Goal: Task Accomplishment & Management: Use online tool/utility

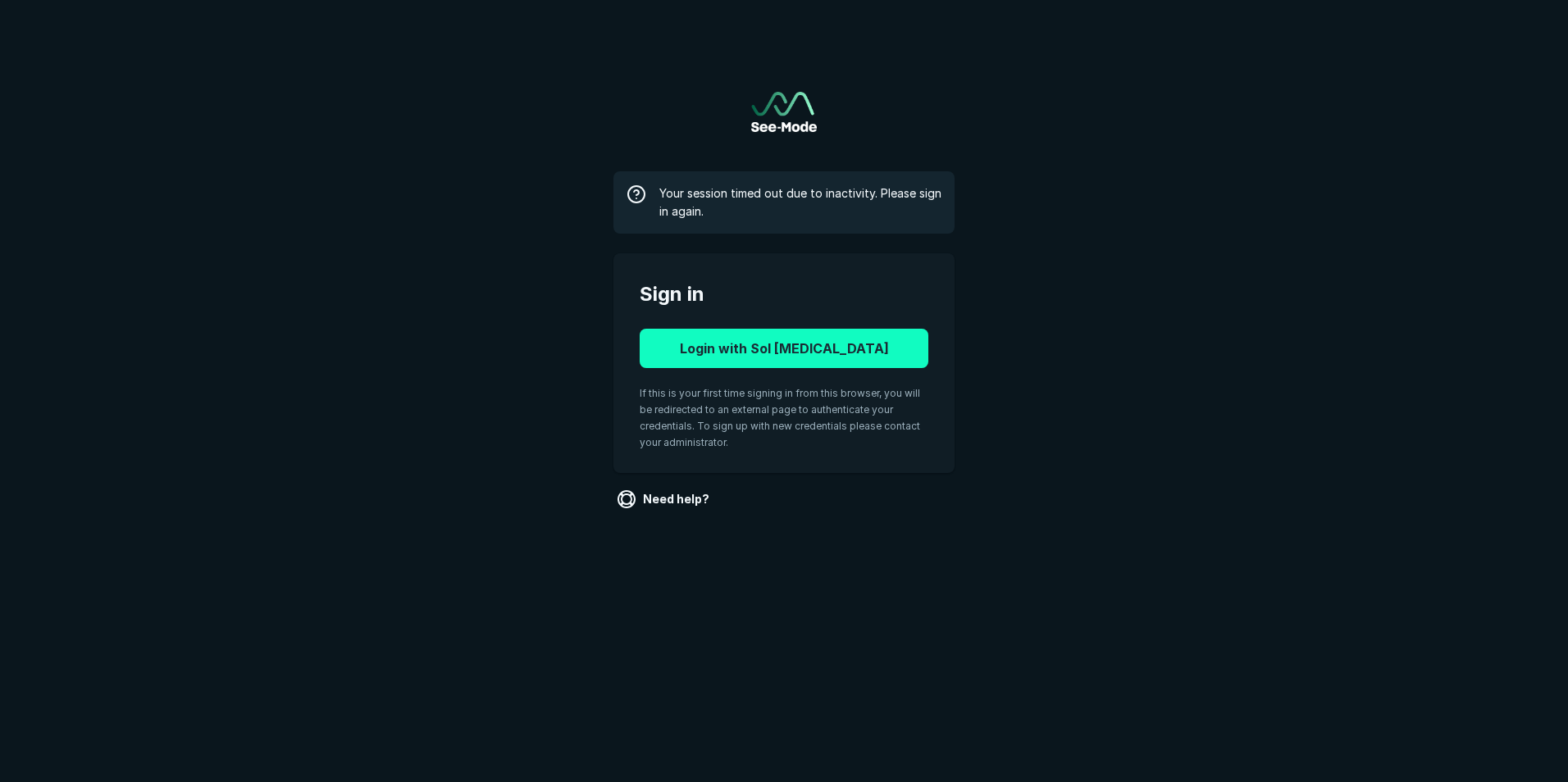
click at [815, 343] on button "Login with Sol [MEDICAL_DATA]" at bounding box center [784, 348] width 289 height 39
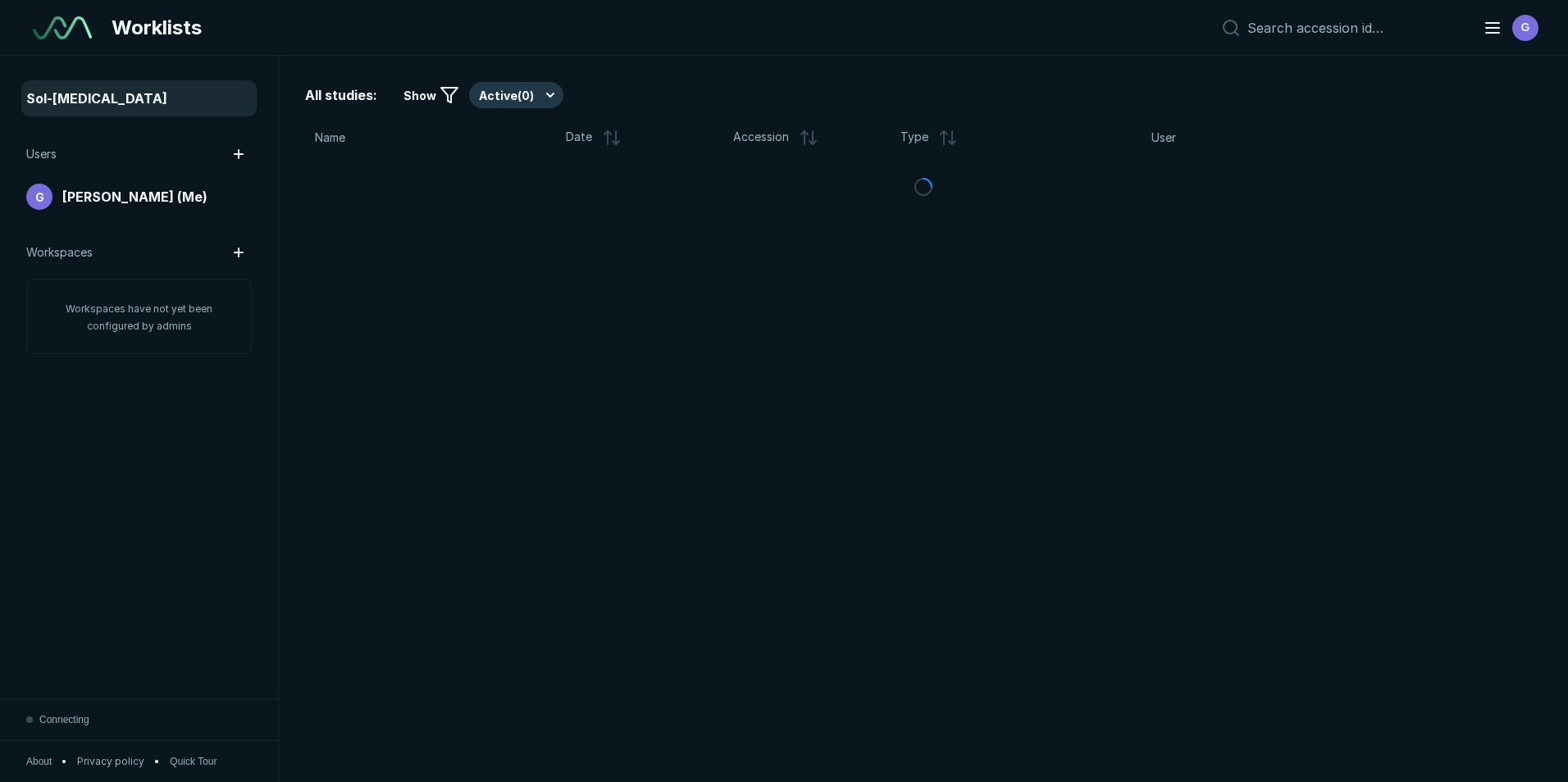
scroll to position [5080, 7648]
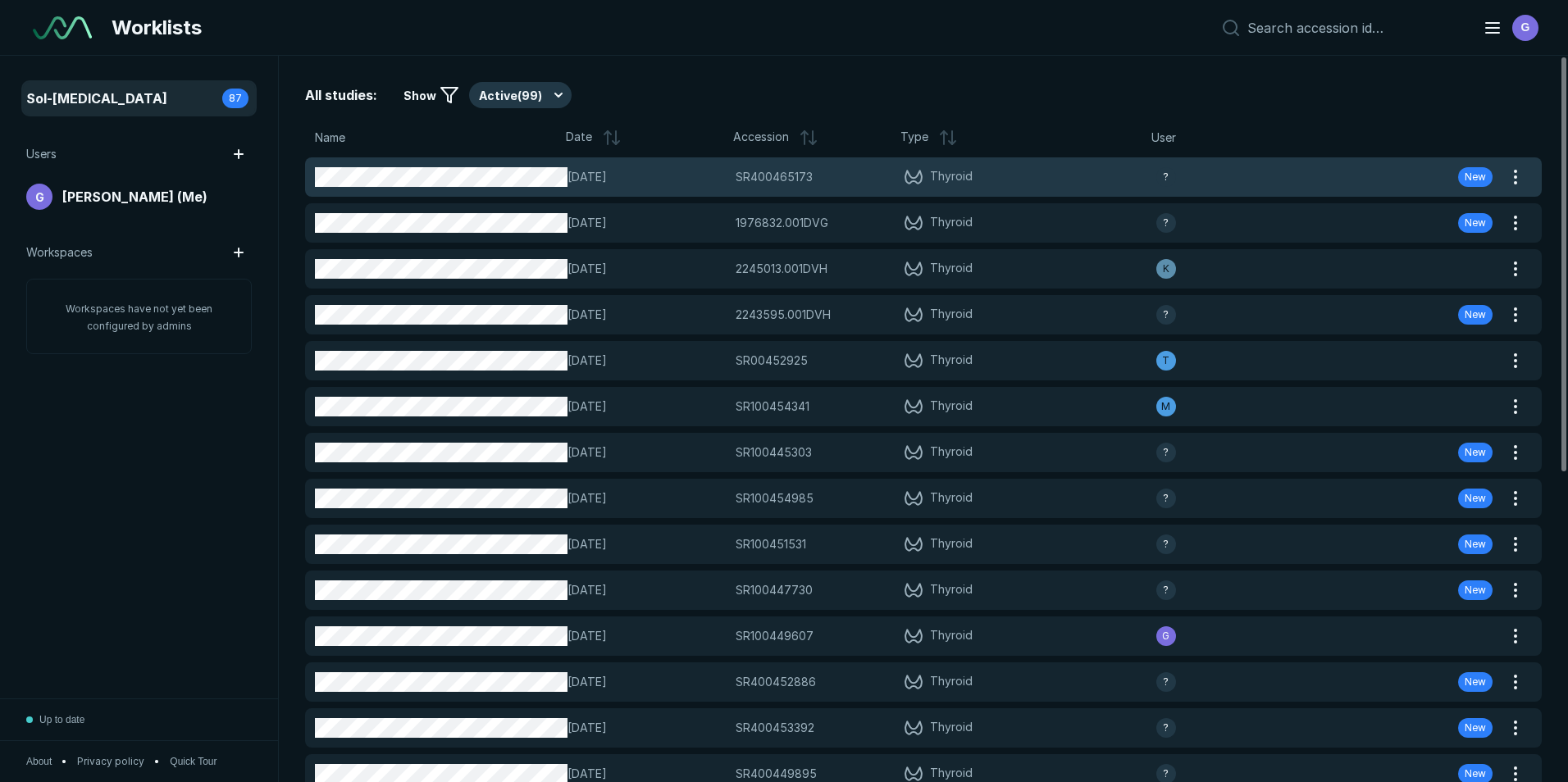
click at [871, 170] on div "SR400465173 SR400465173" at bounding box center [816, 177] width 159 height 18
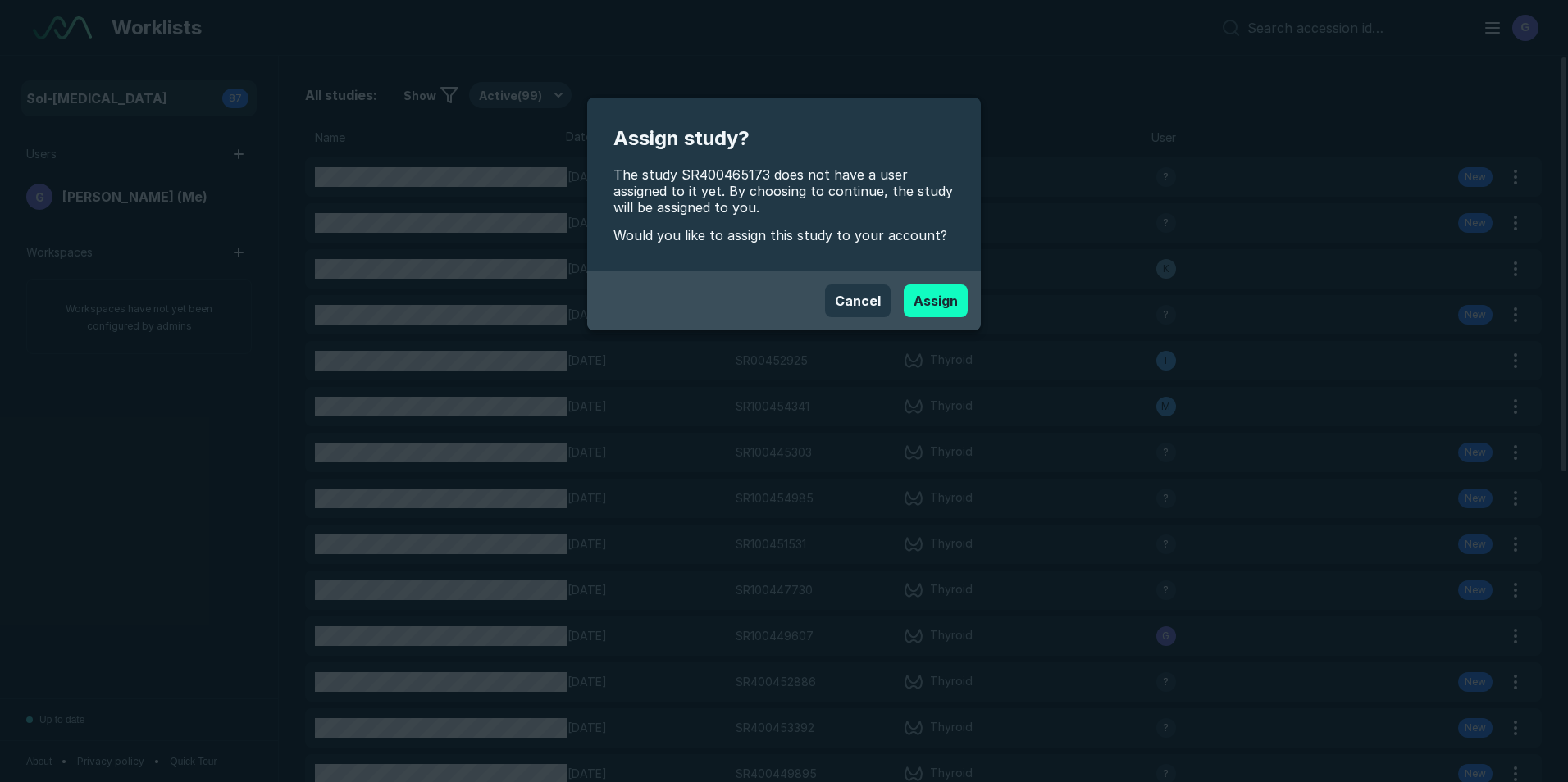
click at [954, 293] on button "Assign" at bounding box center [935, 301] width 64 height 33
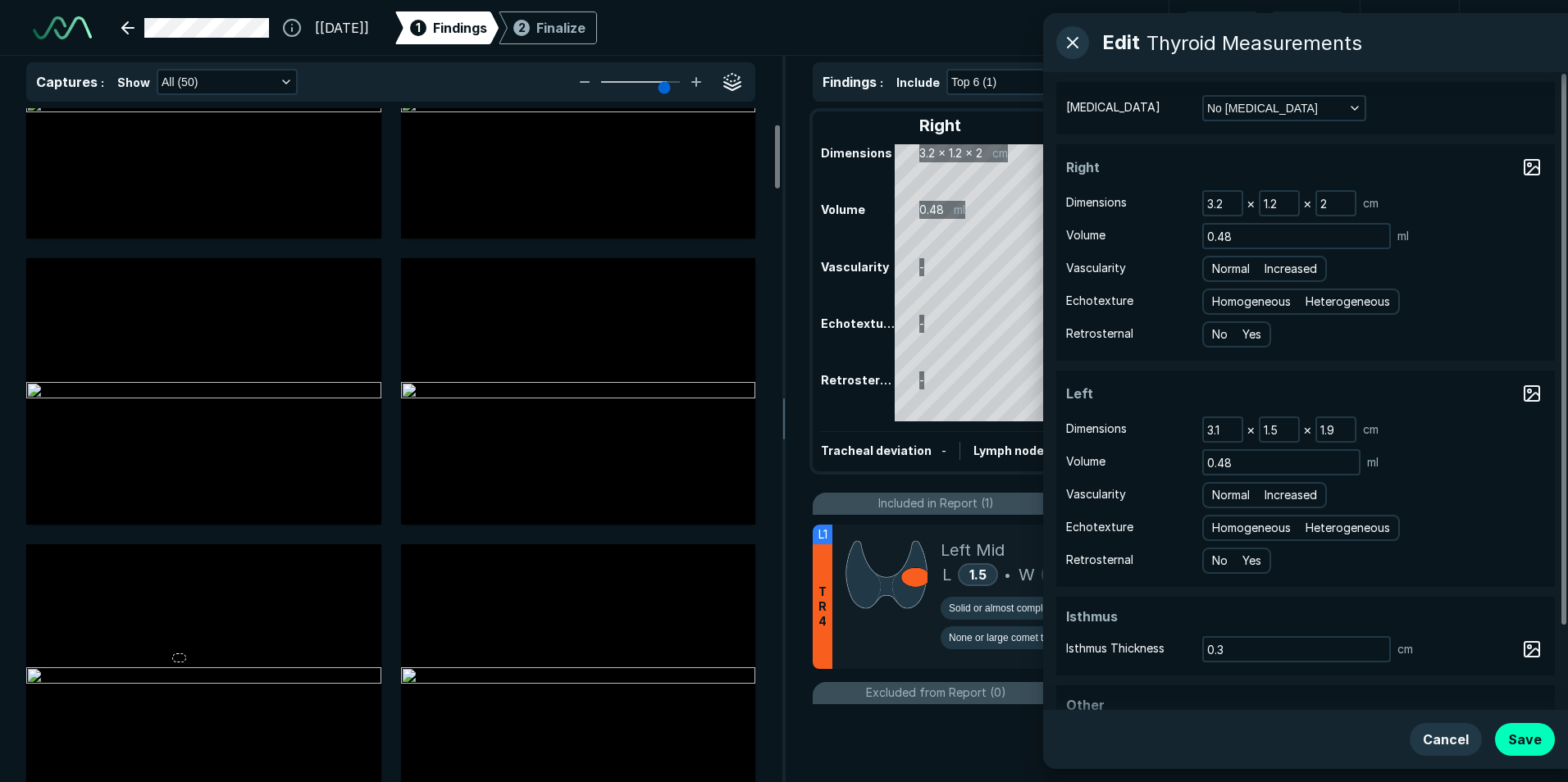
scroll to position [164, 0]
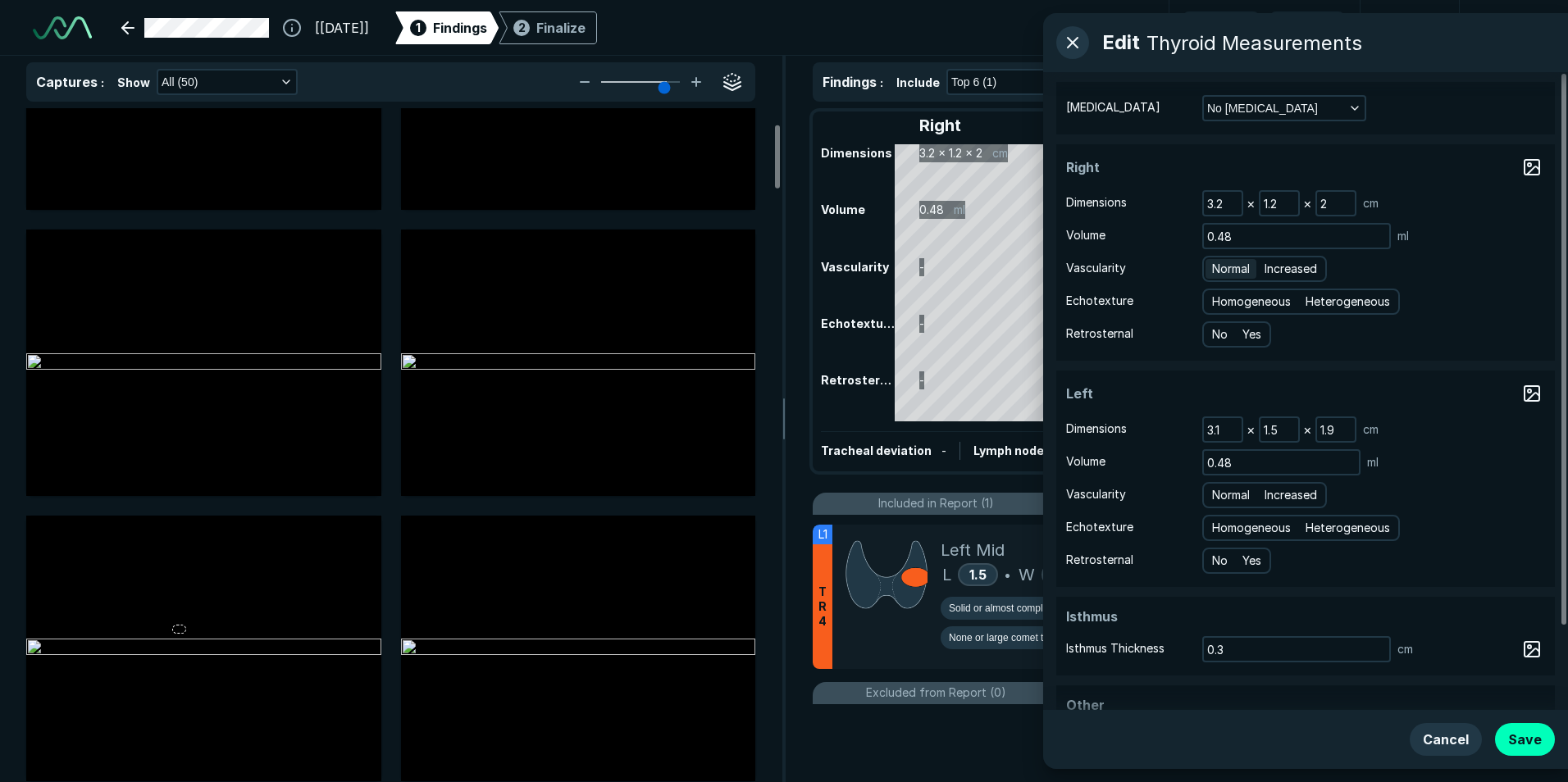
click at [1223, 272] on span "Normal" at bounding box center [1230, 269] width 37 height 18
click at [1220, 272] on input "Normal" at bounding box center [1214, 267] width 11 height 11
radio input "true"
click at [1231, 300] on span "Homogeneous" at bounding box center [1252, 301] width 78 height 18
click at [1220, 300] on input "Homogeneous" at bounding box center [1214, 299] width 11 height 11
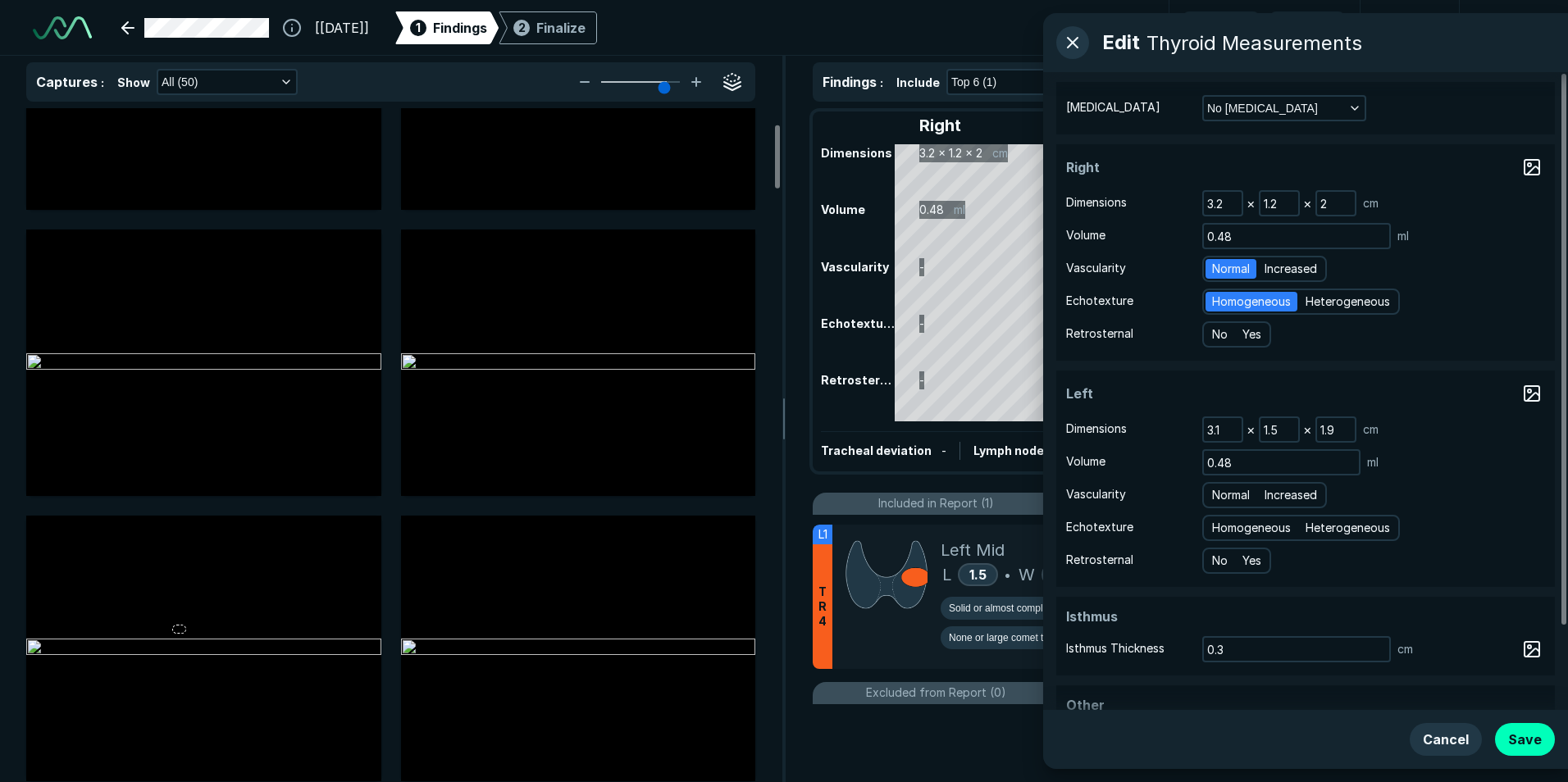
radio input "true"
click at [1223, 327] on span "No" at bounding box center [1220, 335] width 15 height 18
click at [1220, 327] on input "No" at bounding box center [1214, 332] width 11 height 11
radio input "true"
click at [1237, 492] on span "Normal" at bounding box center [1230, 495] width 37 height 18
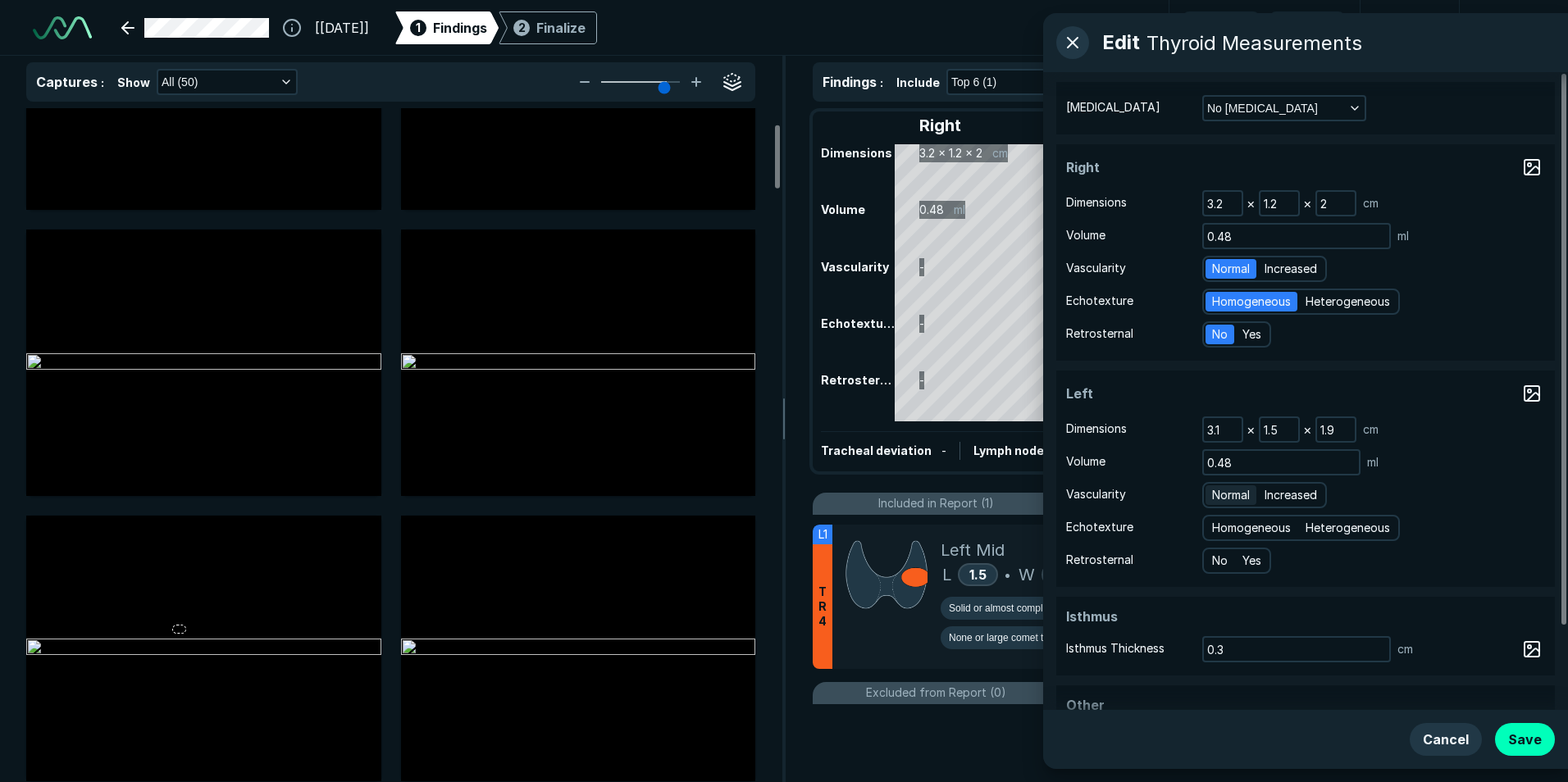
click at [1220, 492] on input "Normal" at bounding box center [1214, 492] width 11 height 11
radio input "true"
click at [1222, 523] on span "Homogeneous" at bounding box center [1252, 528] width 78 height 18
click at [1220, 523] on input "Homogeneous" at bounding box center [1214, 526] width 11 height 11
radio input "true"
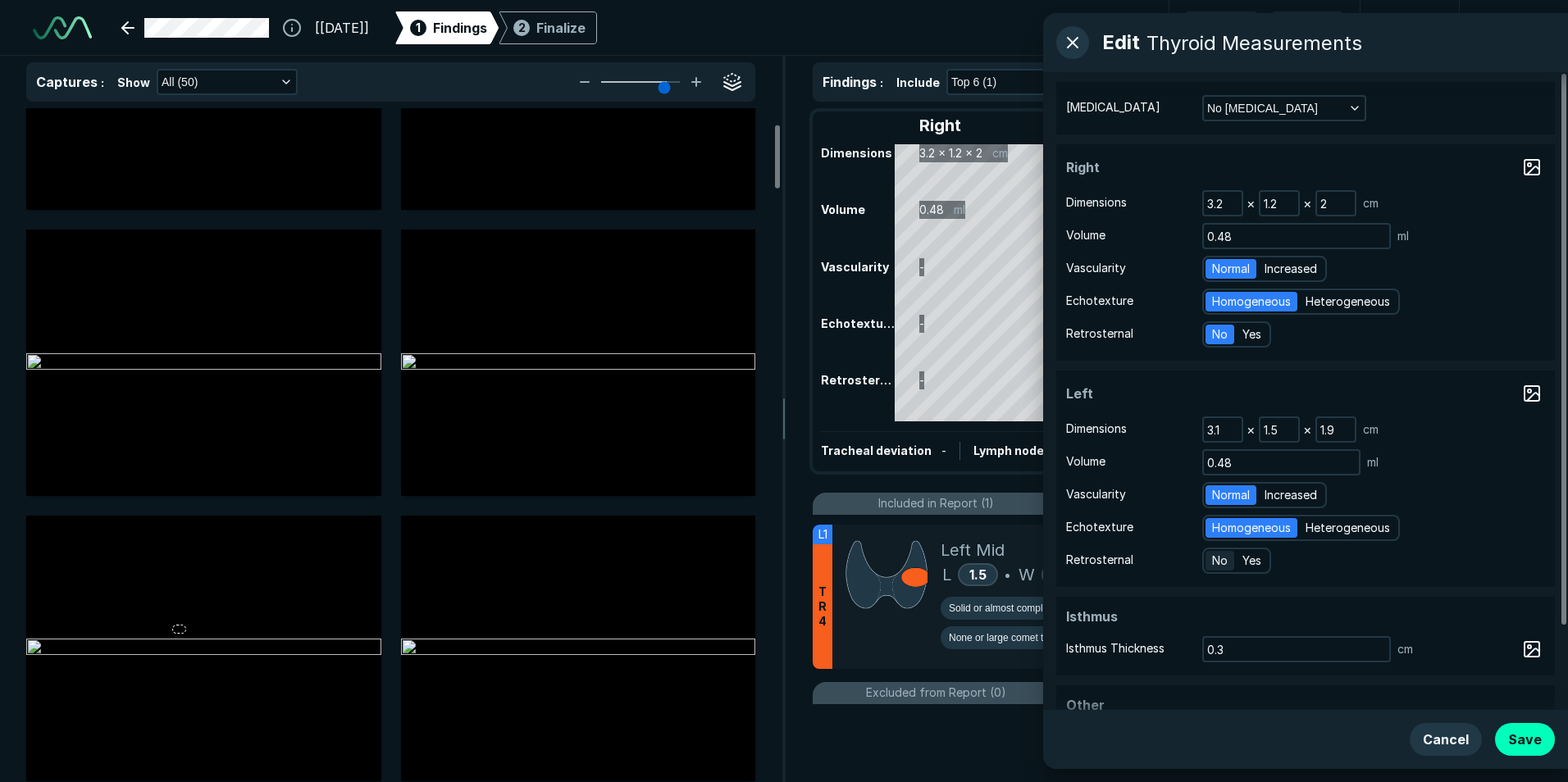
click at [1220, 556] on span "No" at bounding box center [1220, 560] width 15 height 18
click at [1220, 556] on input "No" at bounding box center [1214, 558] width 11 height 11
radio input "true"
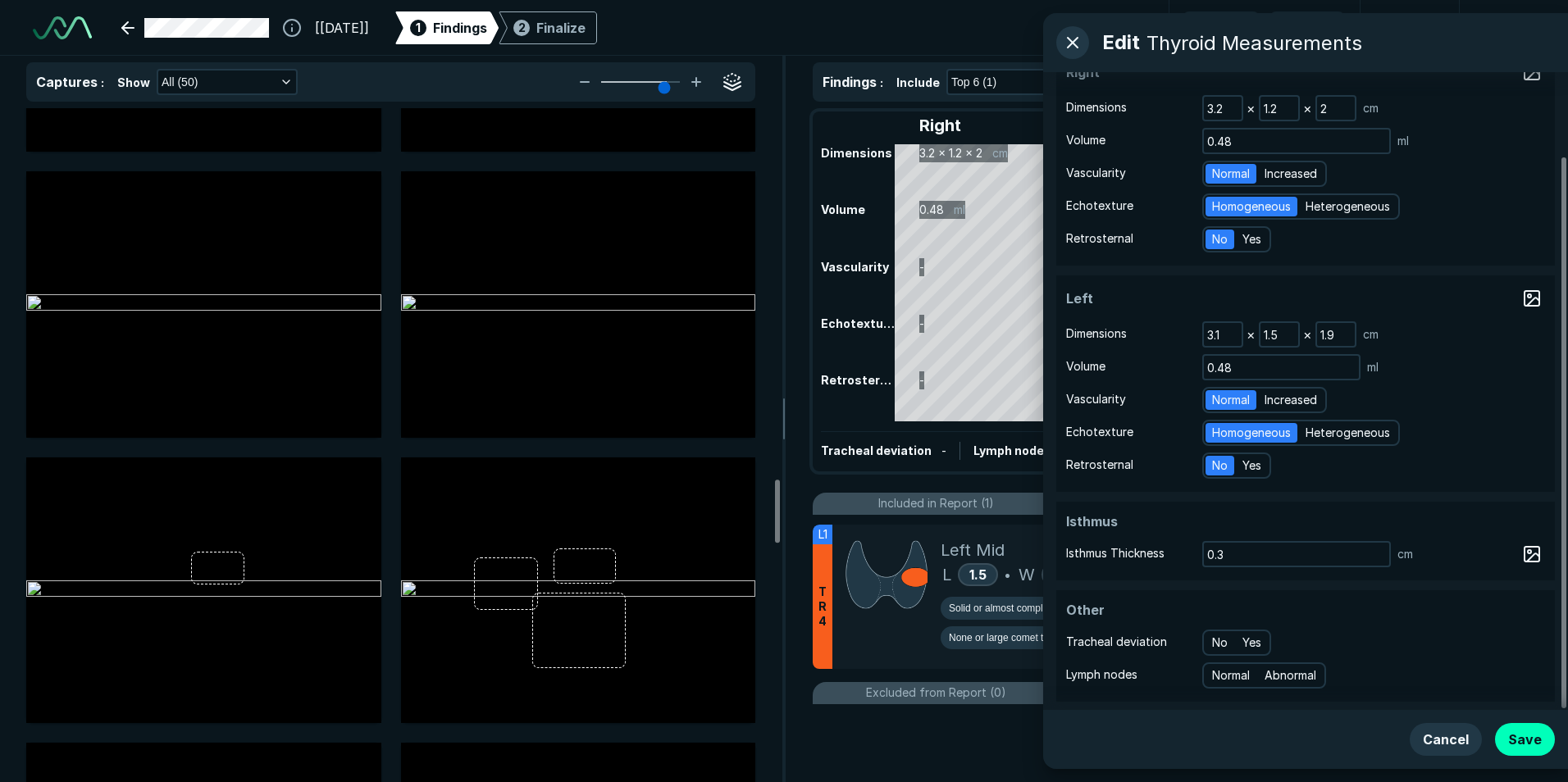
scroll to position [97, 0]
click at [1543, 736] on button "Save" at bounding box center [1525, 740] width 60 height 33
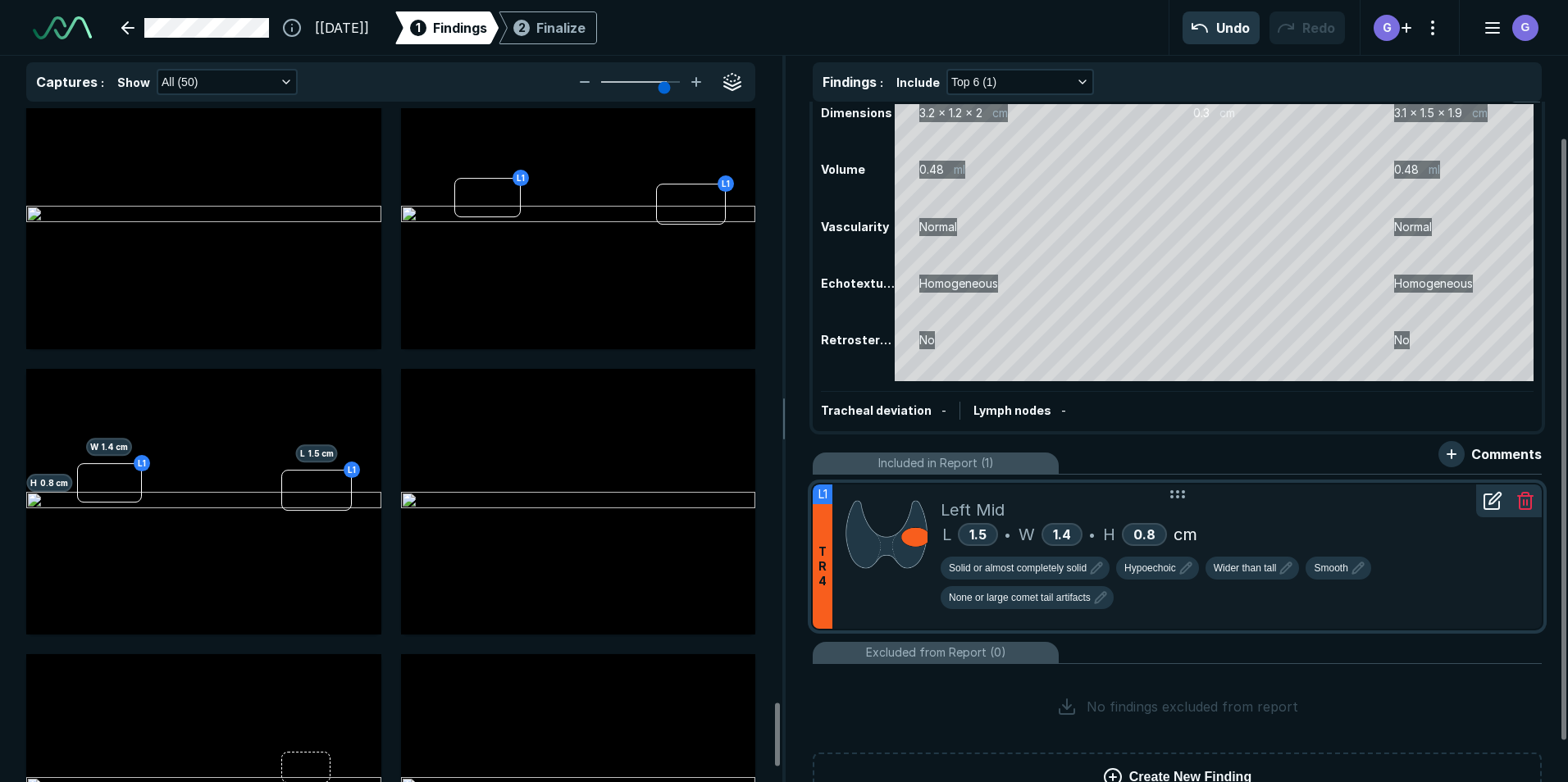
scroll to position [0, 0]
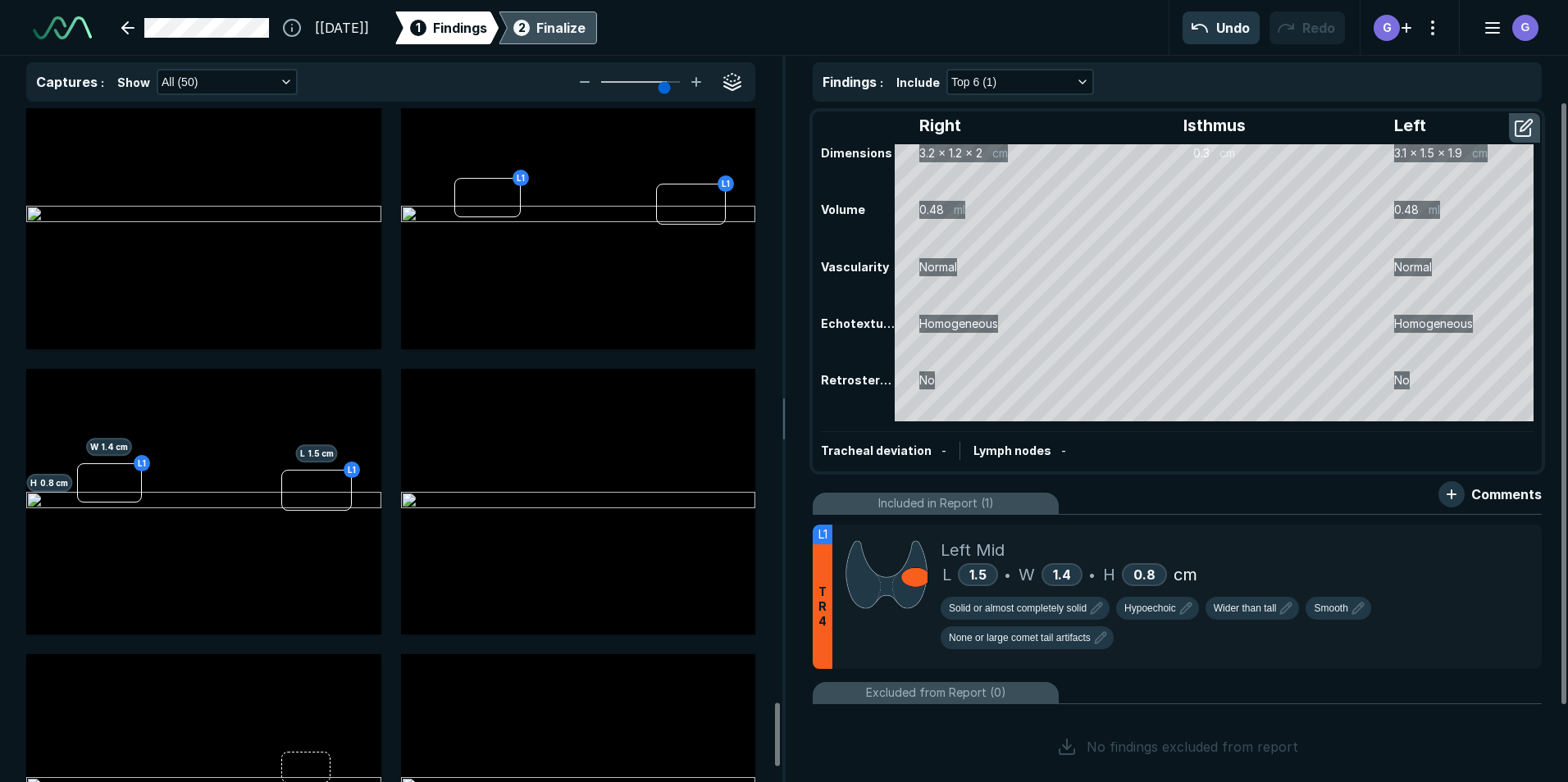
click at [586, 33] on div "Finalize" at bounding box center [560, 28] width 49 height 20
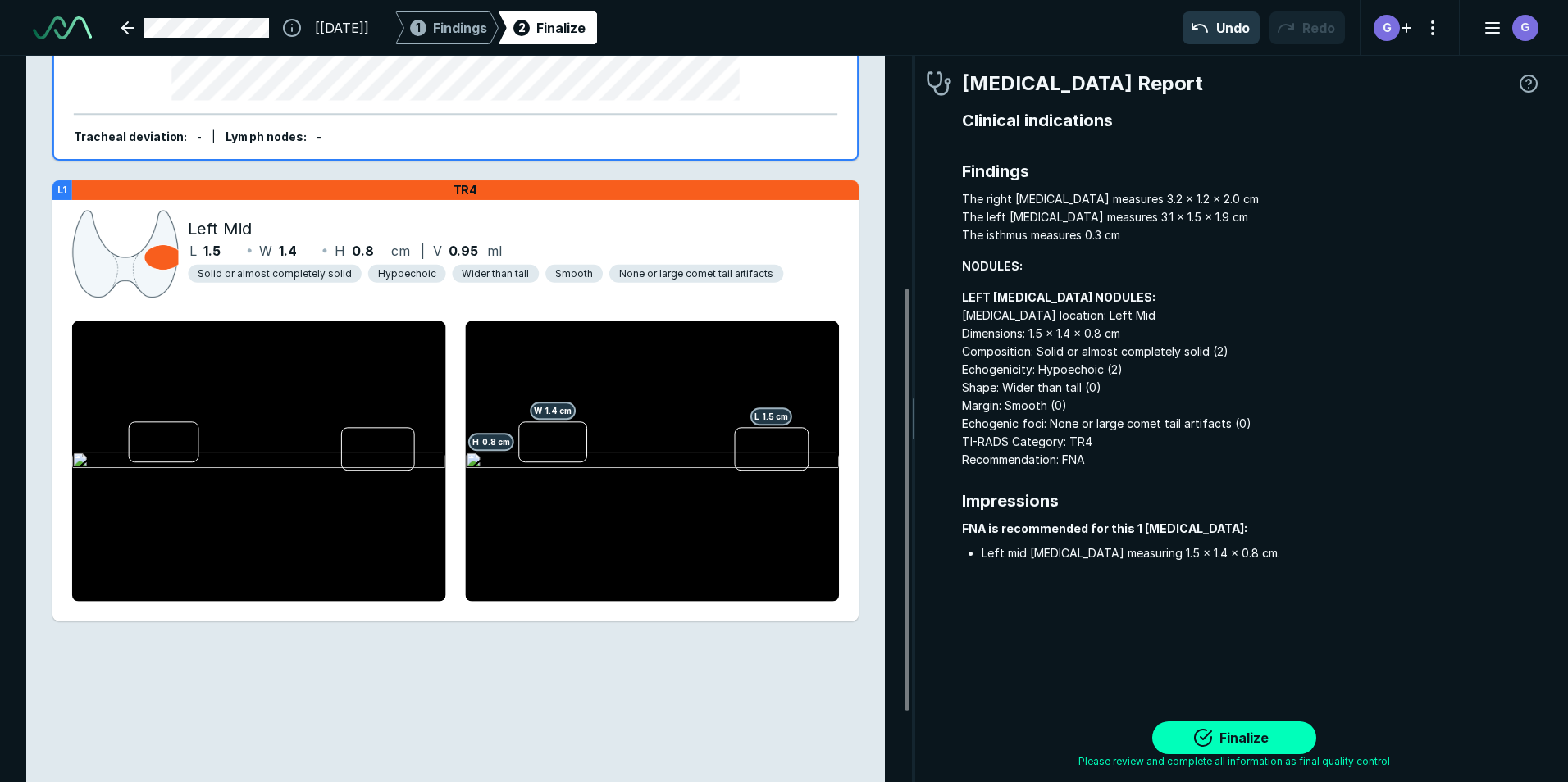
scroll to position [492, 0]
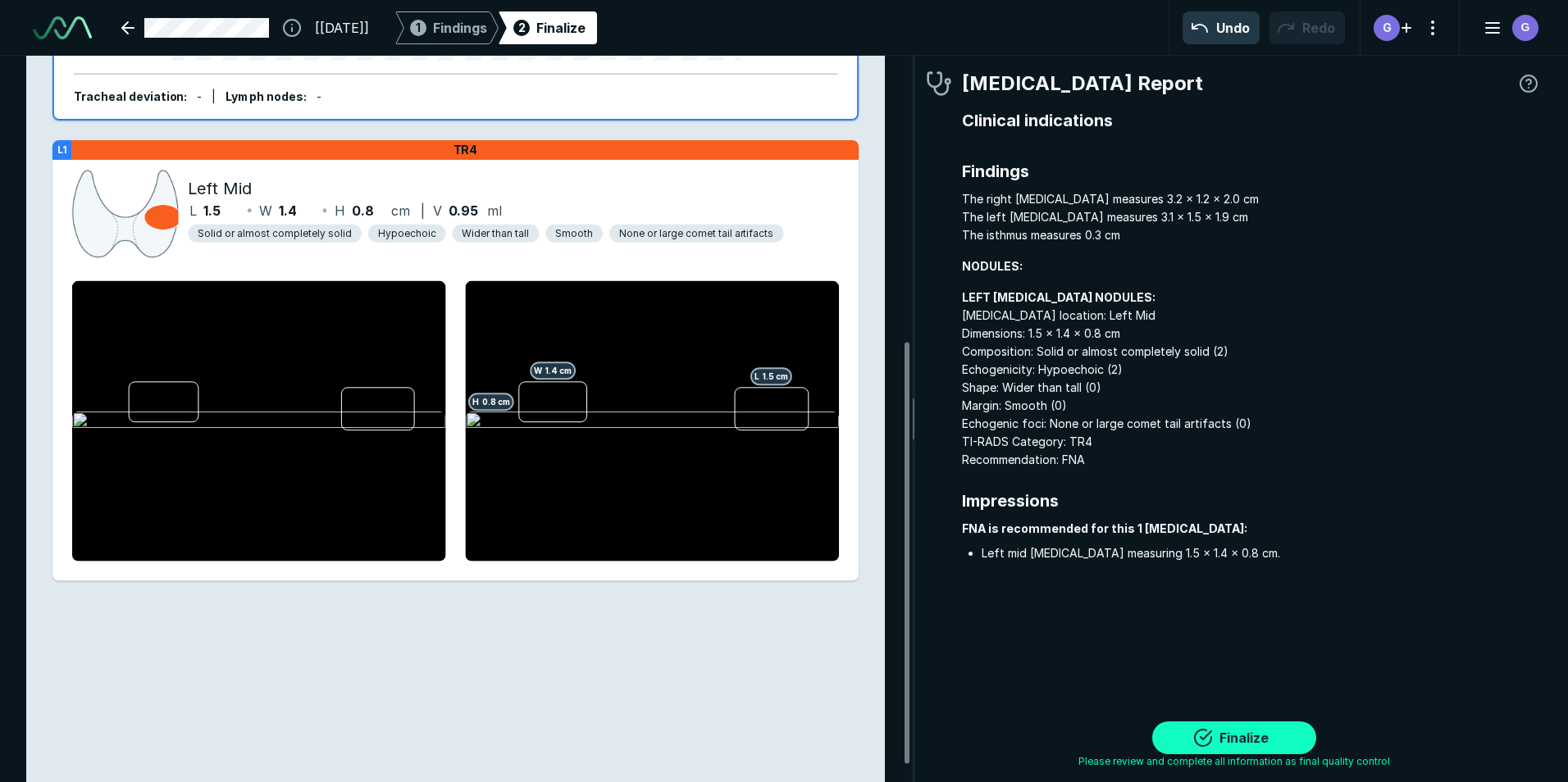
click at [1216, 731] on button "Finalize" at bounding box center [1234, 738] width 164 height 33
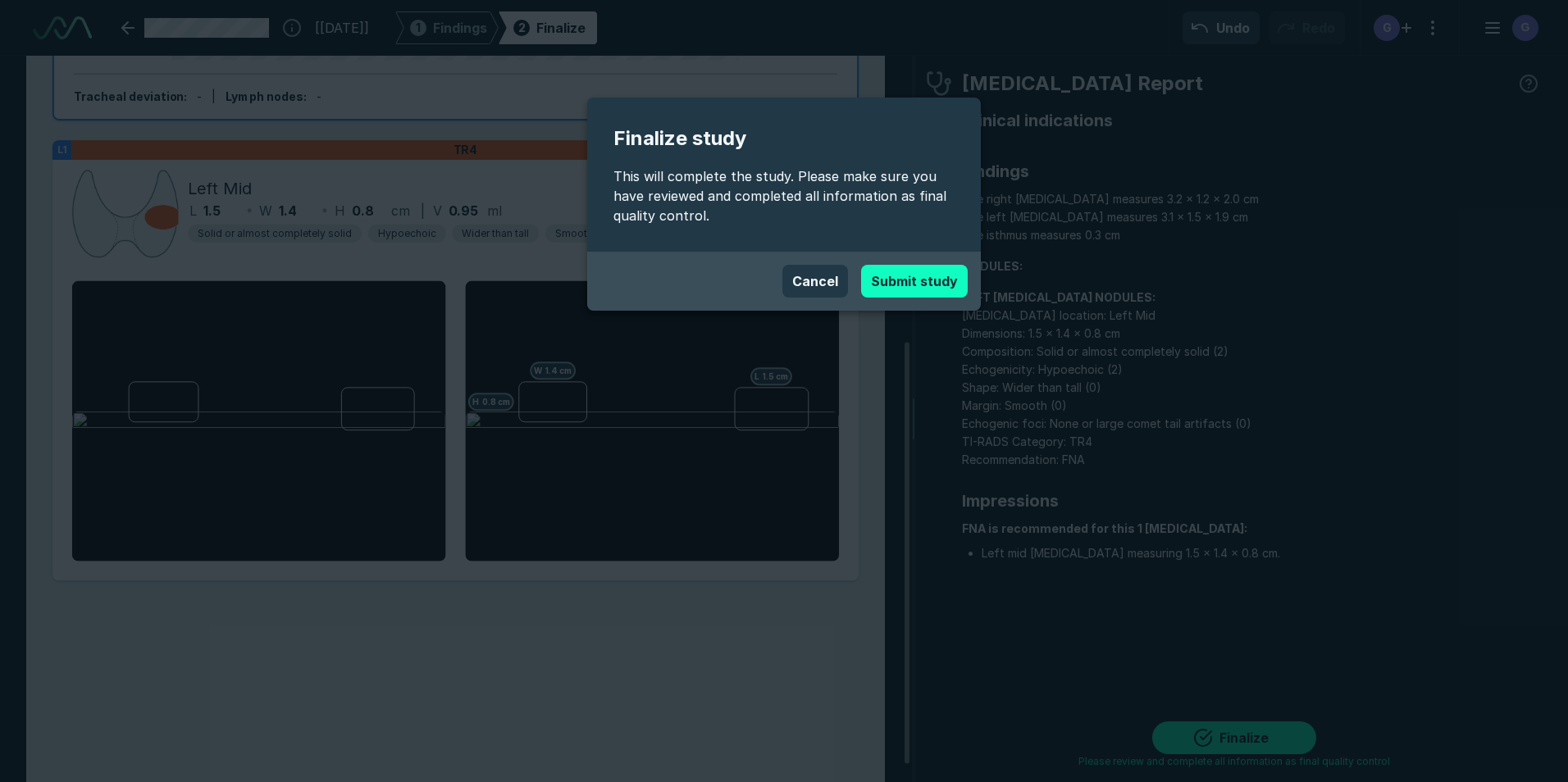
click at [927, 277] on button "Submit study" at bounding box center [915, 281] width 107 height 33
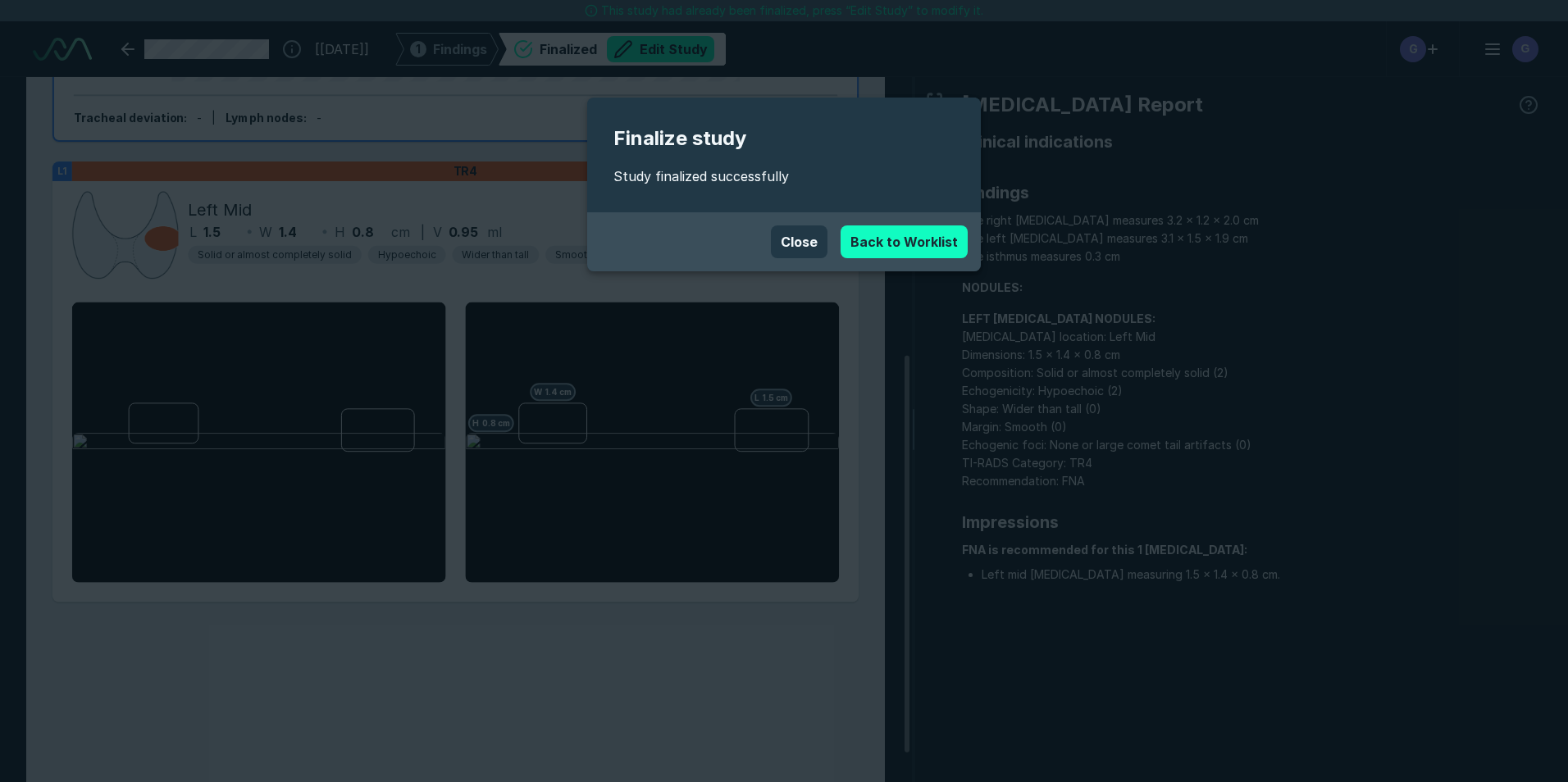
click at [880, 245] on link "Back to Worklist" at bounding box center [904, 242] width 127 height 33
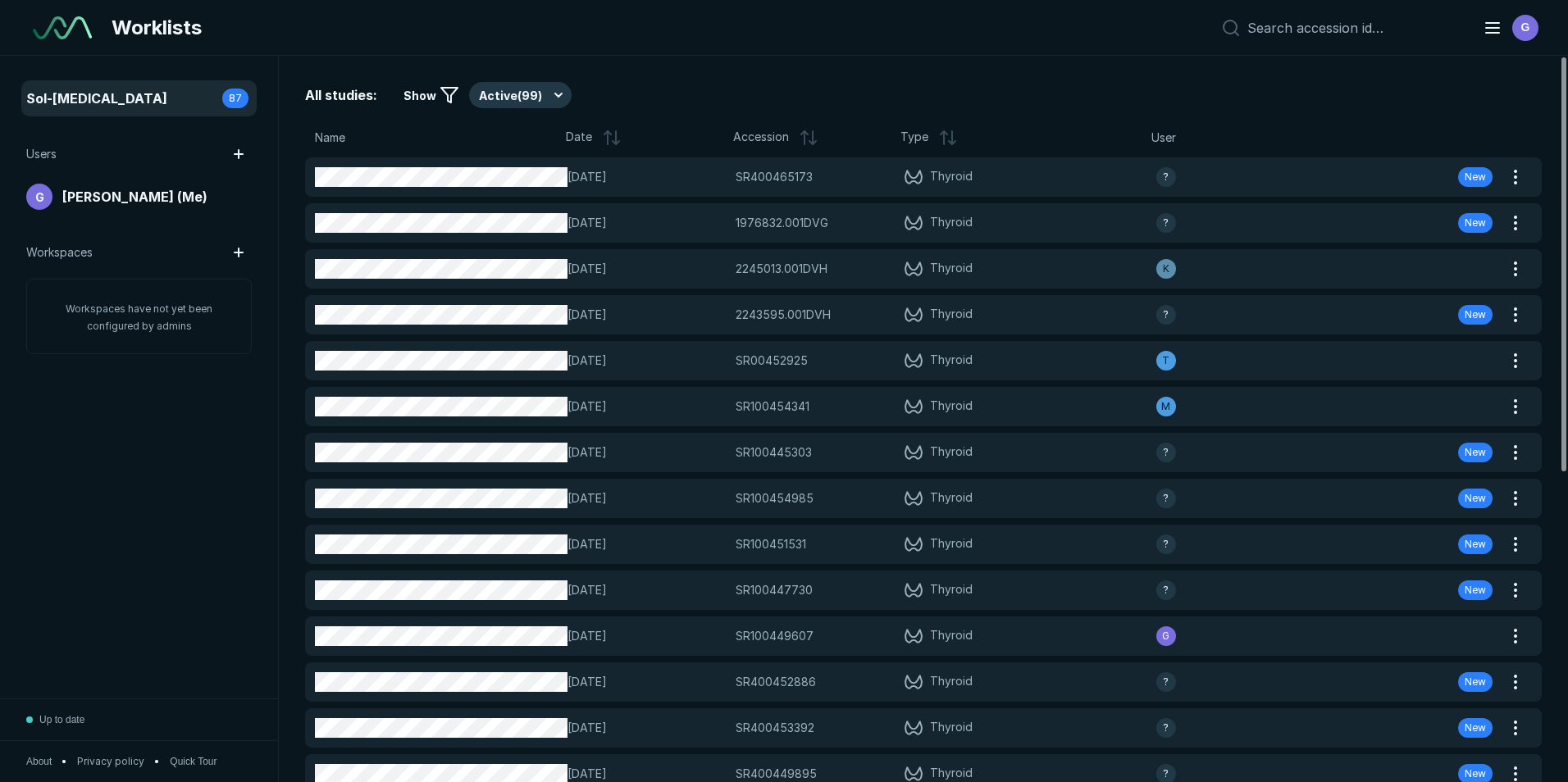
scroll to position [5080, 7648]
